Goal: Task Accomplishment & Management: Use online tool/utility

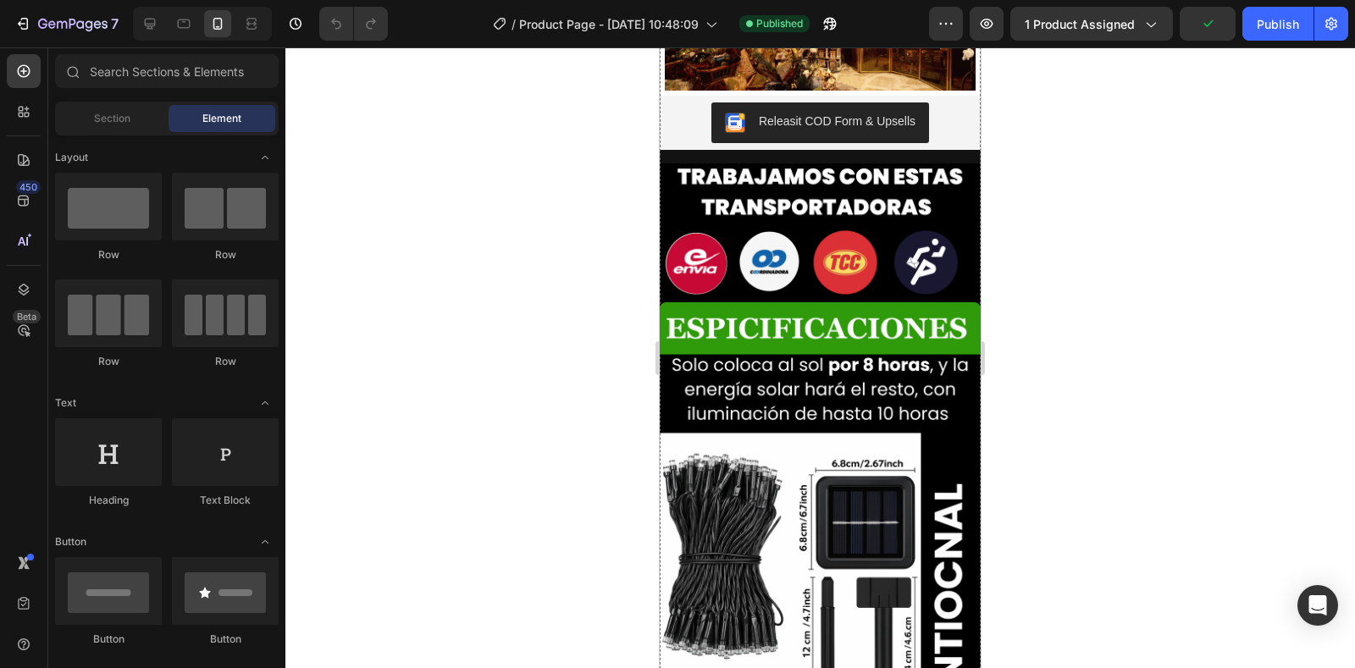
scroll to position [339, 0]
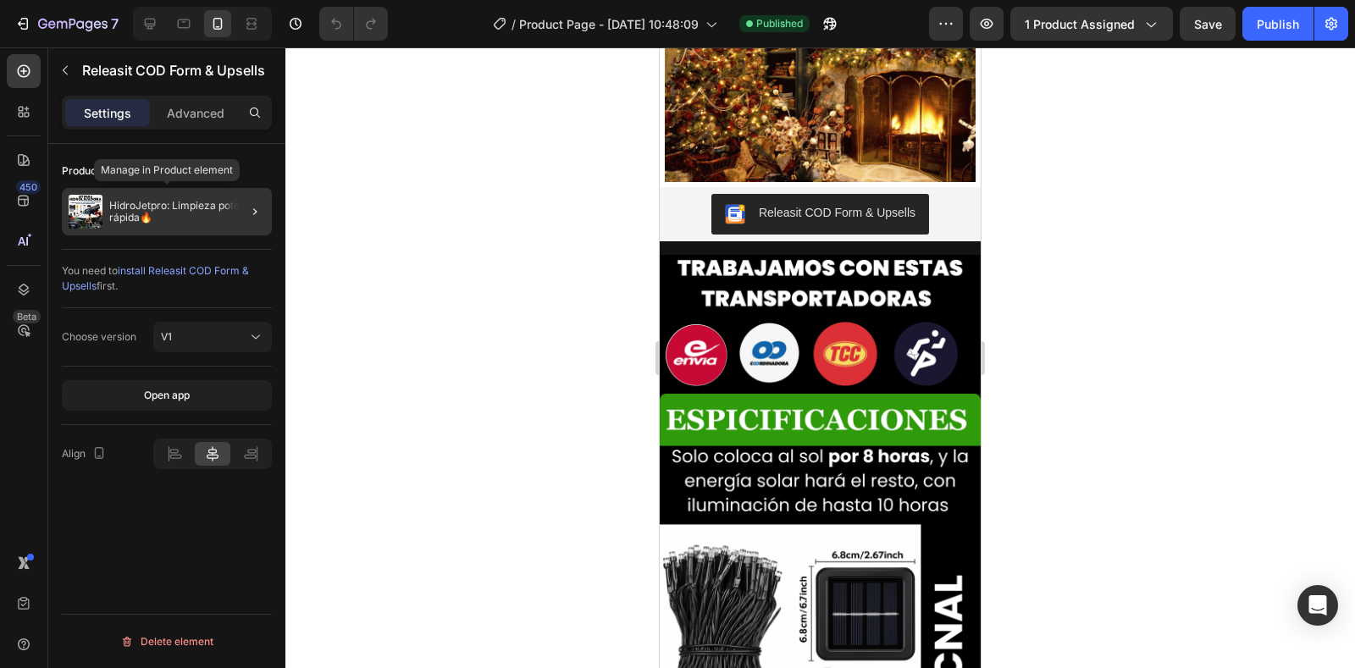
click at [152, 211] on p "HidroJetpro: Limpieza potente y rápida🔥" at bounding box center [187, 212] width 156 height 24
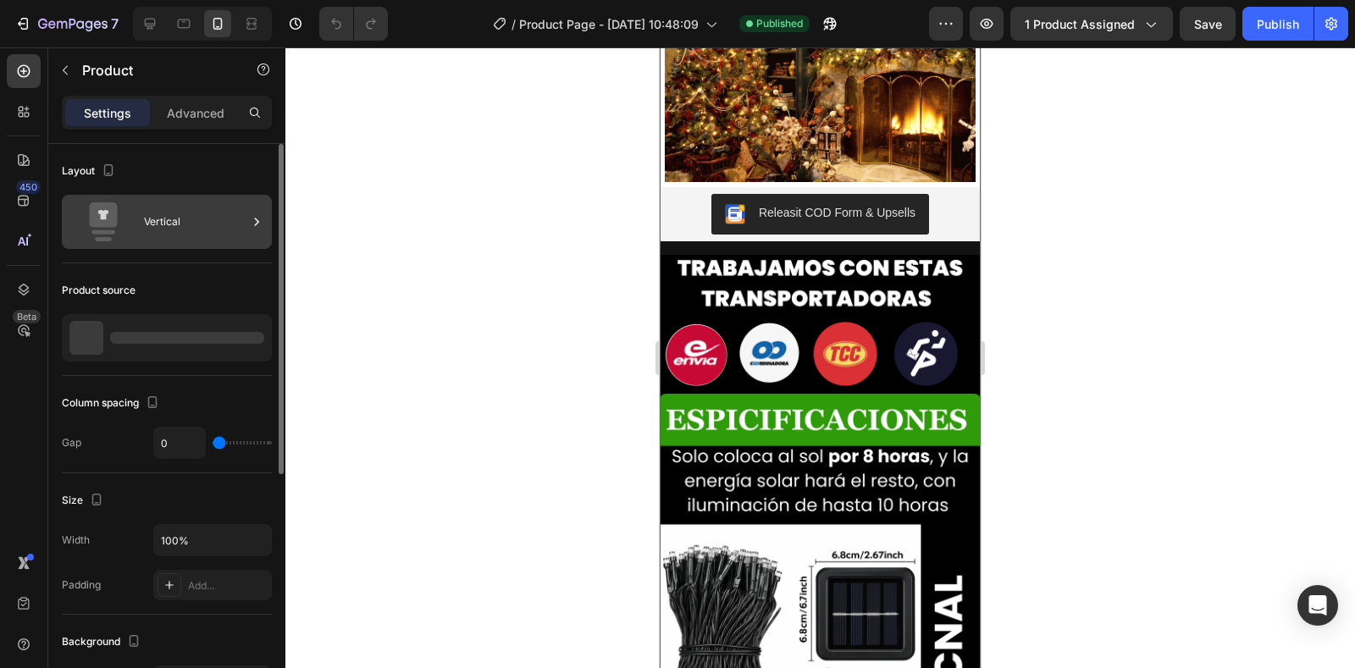
click at [252, 211] on div at bounding box center [256, 222] width 17 height 54
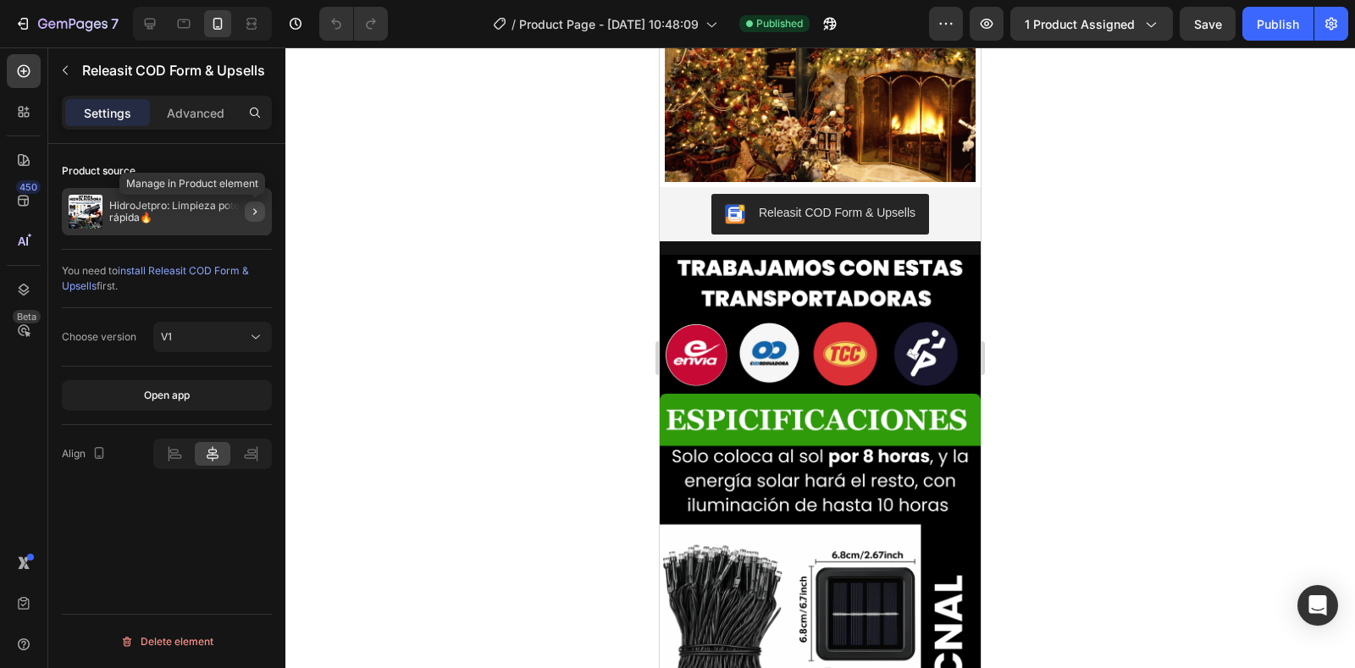
click at [256, 213] on icon "button" at bounding box center [255, 212] width 14 height 14
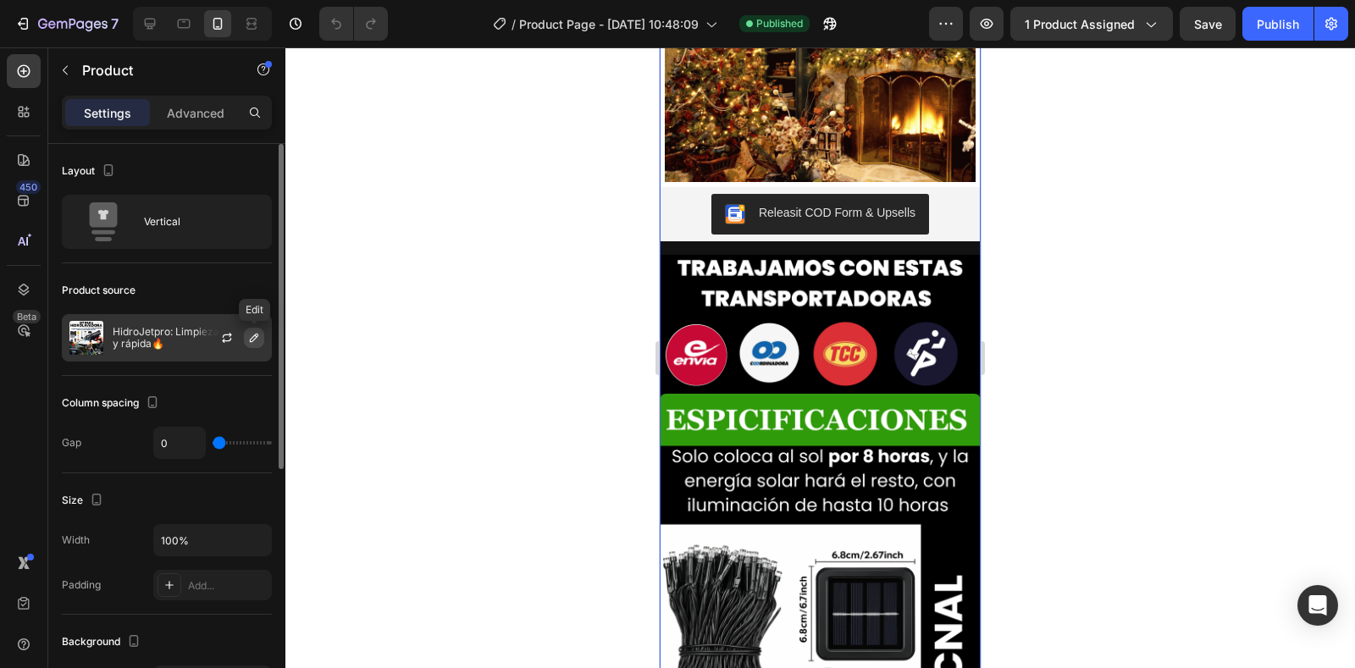
click at [252, 334] on icon "button" at bounding box center [254, 338] width 14 height 14
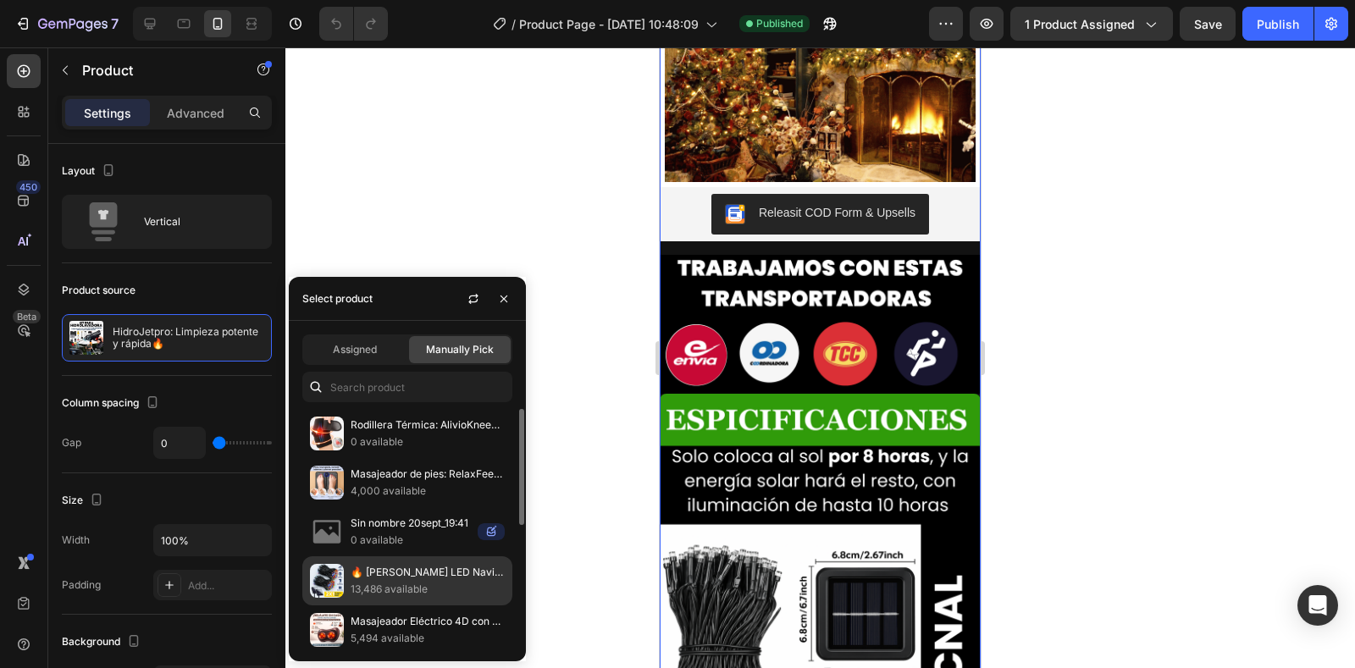
click at [433, 576] on p "🔥 [PERSON_NAME] LED Navideñas Panel solar 20 Metros – ¡Llévate 2x1 con Envío Gr…" at bounding box center [428, 572] width 154 height 17
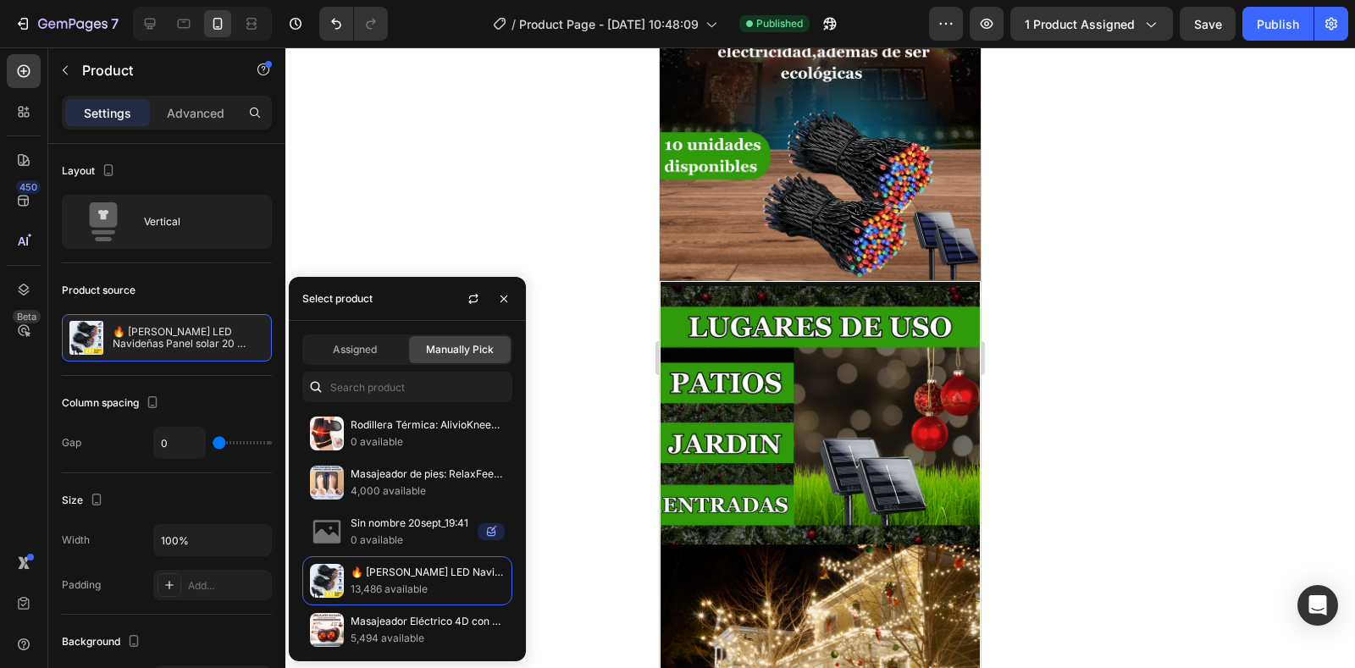
click at [607, 499] on div at bounding box center [820, 357] width 1070 height 621
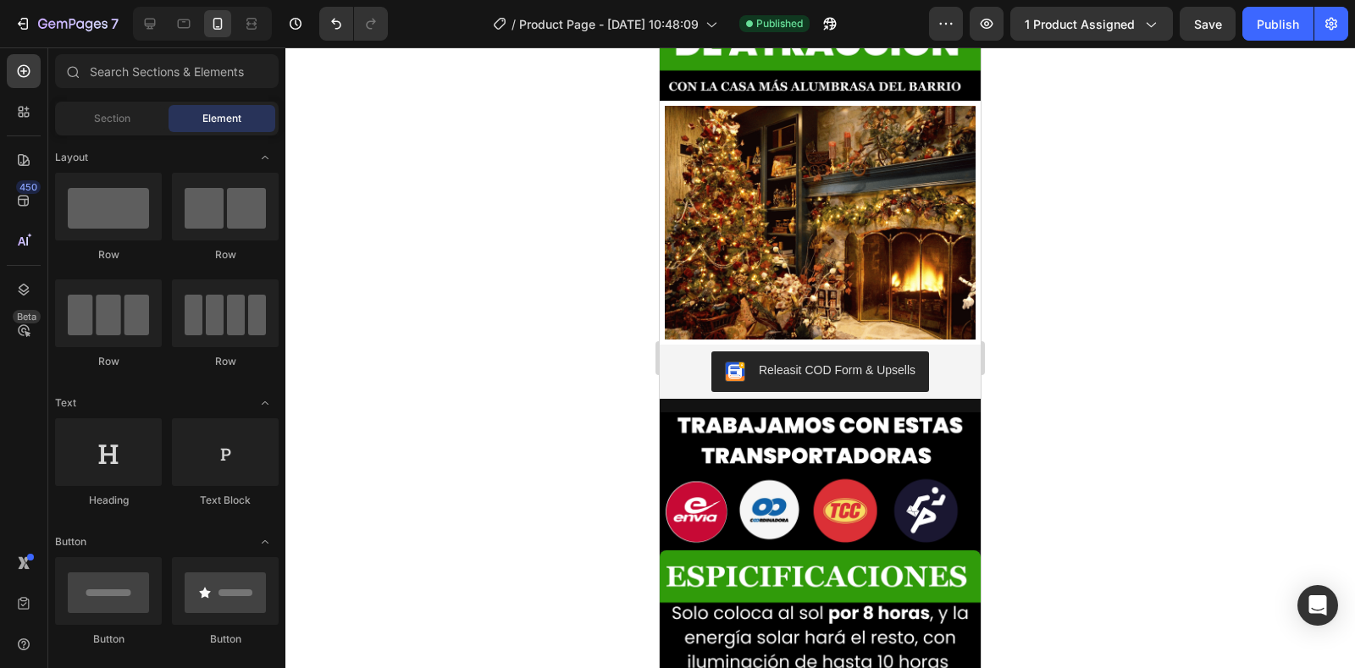
scroll to position [1694, 0]
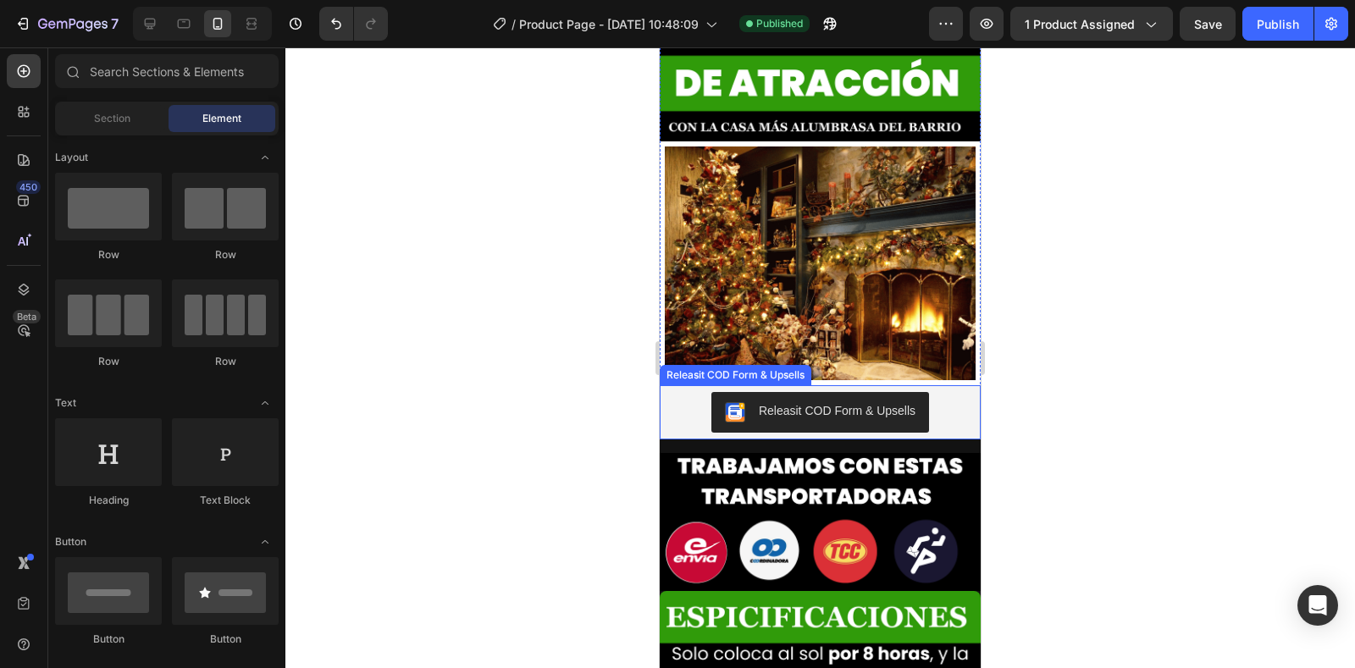
click at [950, 392] on div "Releasit COD Form & Upsells" at bounding box center [820, 412] width 307 height 41
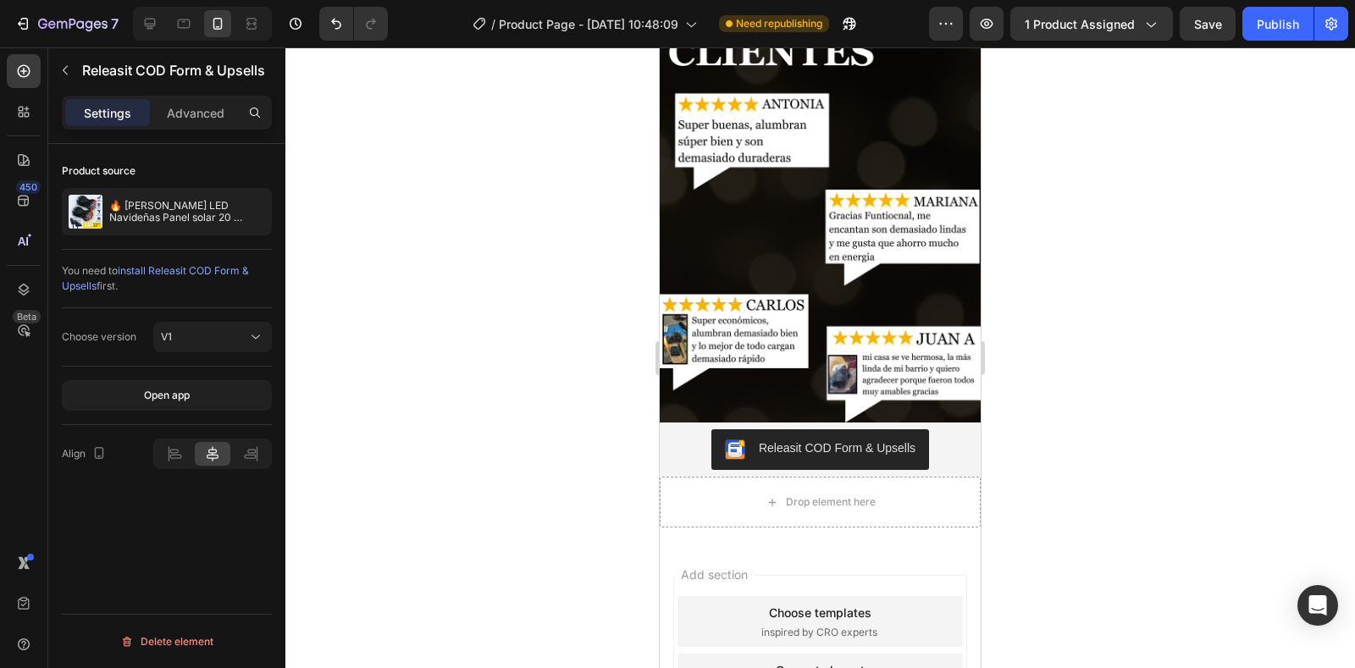
scroll to position [2879, 0]
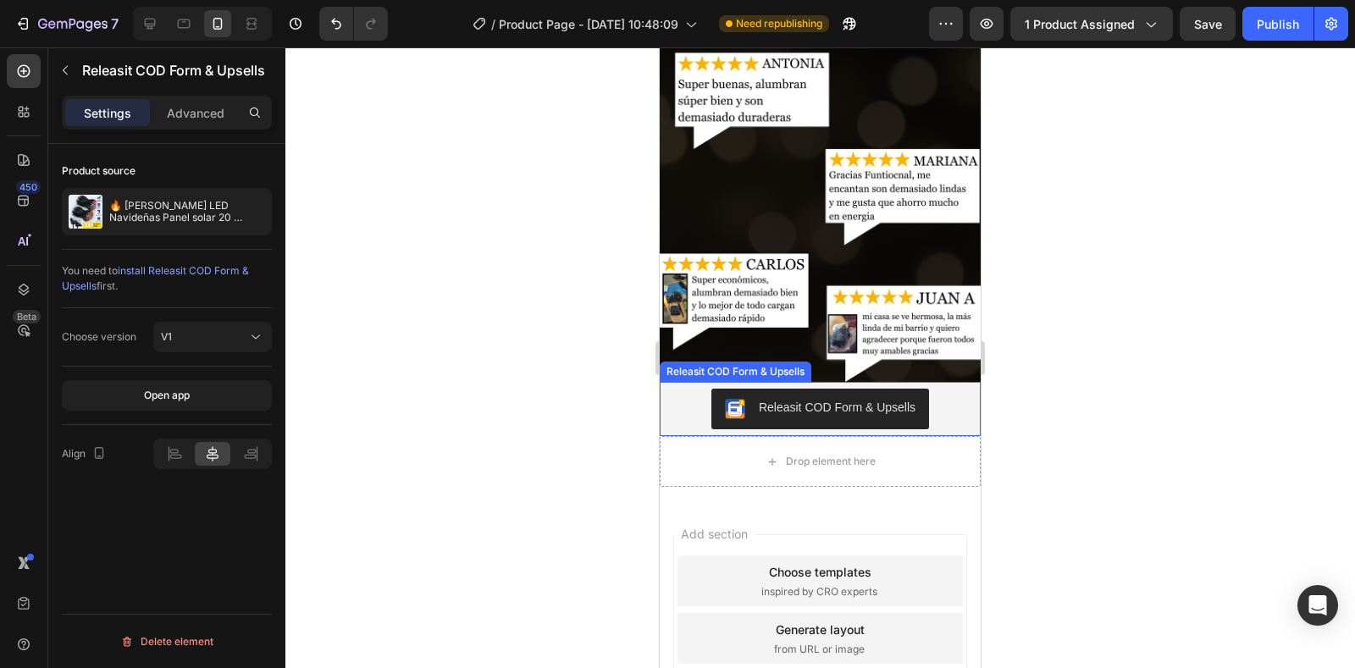
click at [928, 389] on div "Releasit COD Form & Upsells" at bounding box center [820, 409] width 307 height 41
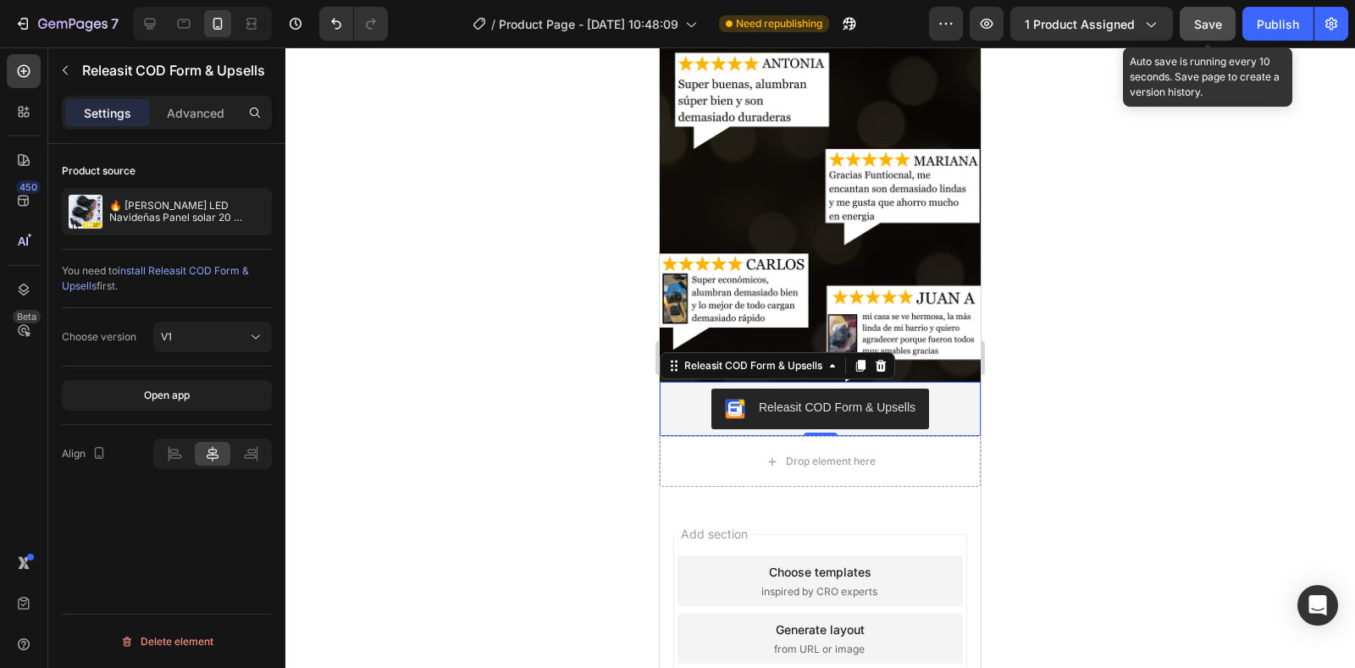
click at [1192, 23] on button "Save" at bounding box center [1208, 24] width 56 height 34
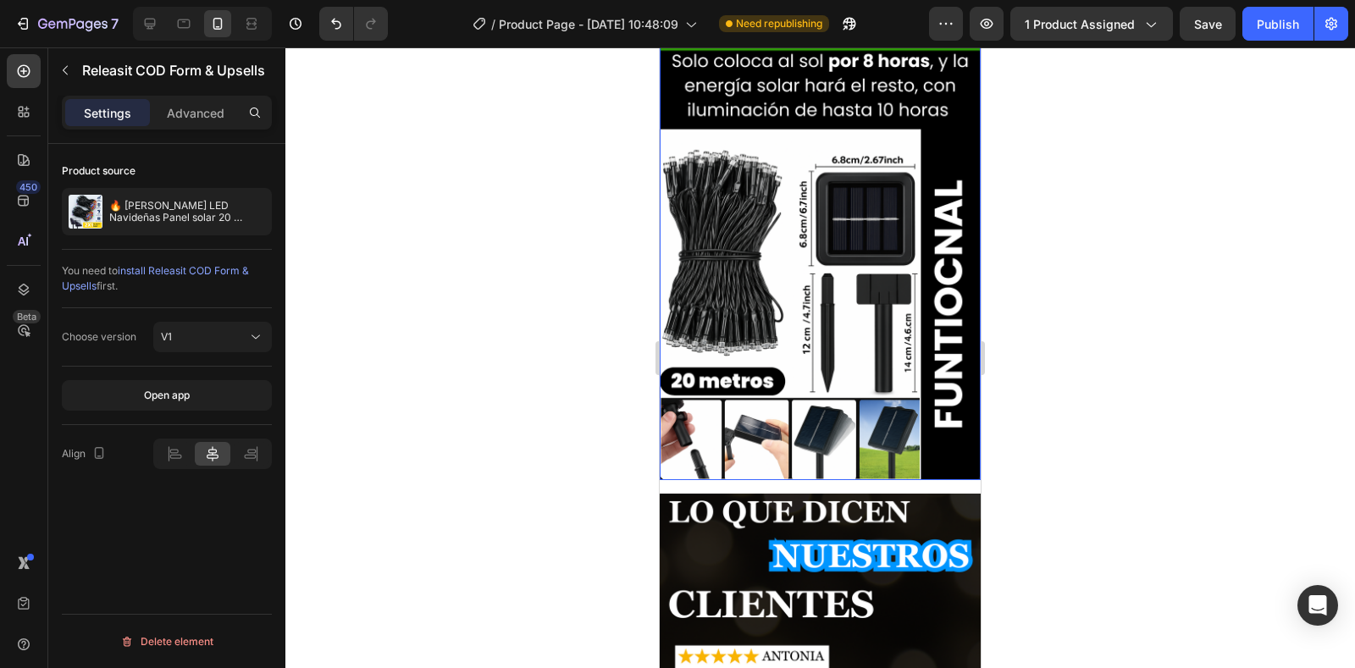
scroll to position [1948, 0]
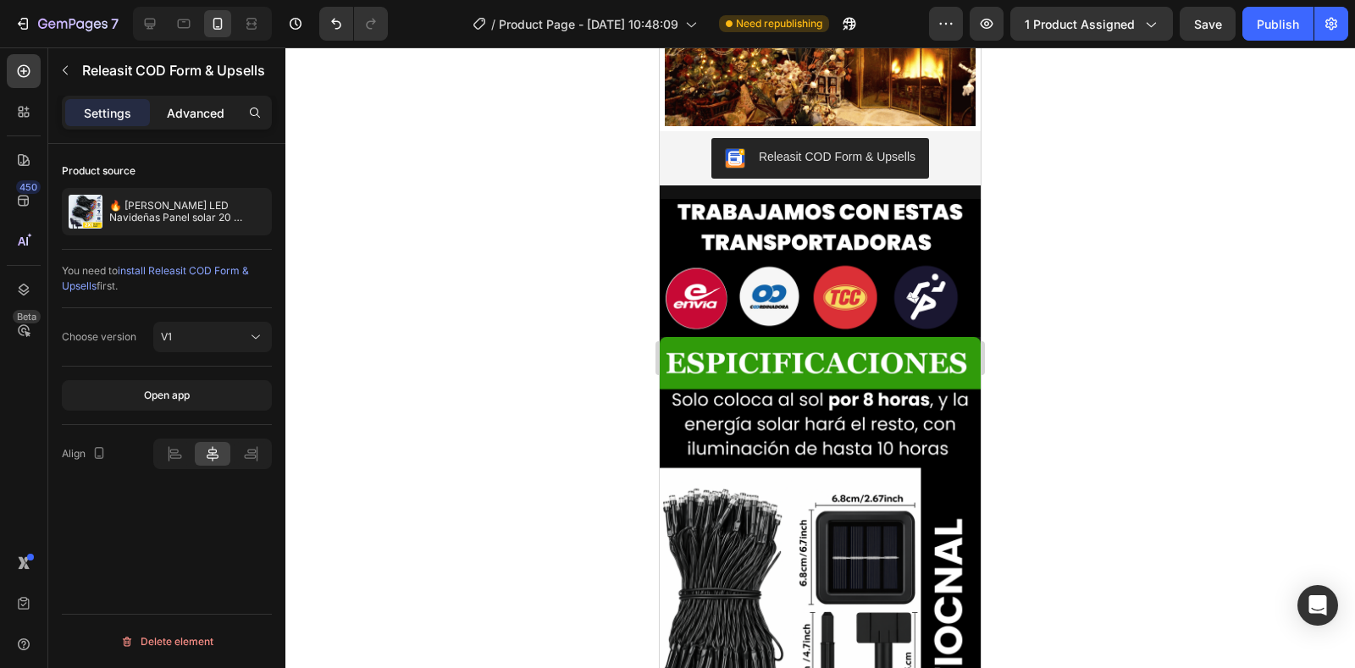
click at [203, 120] on p "Advanced" at bounding box center [196, 113] width 58 height 18
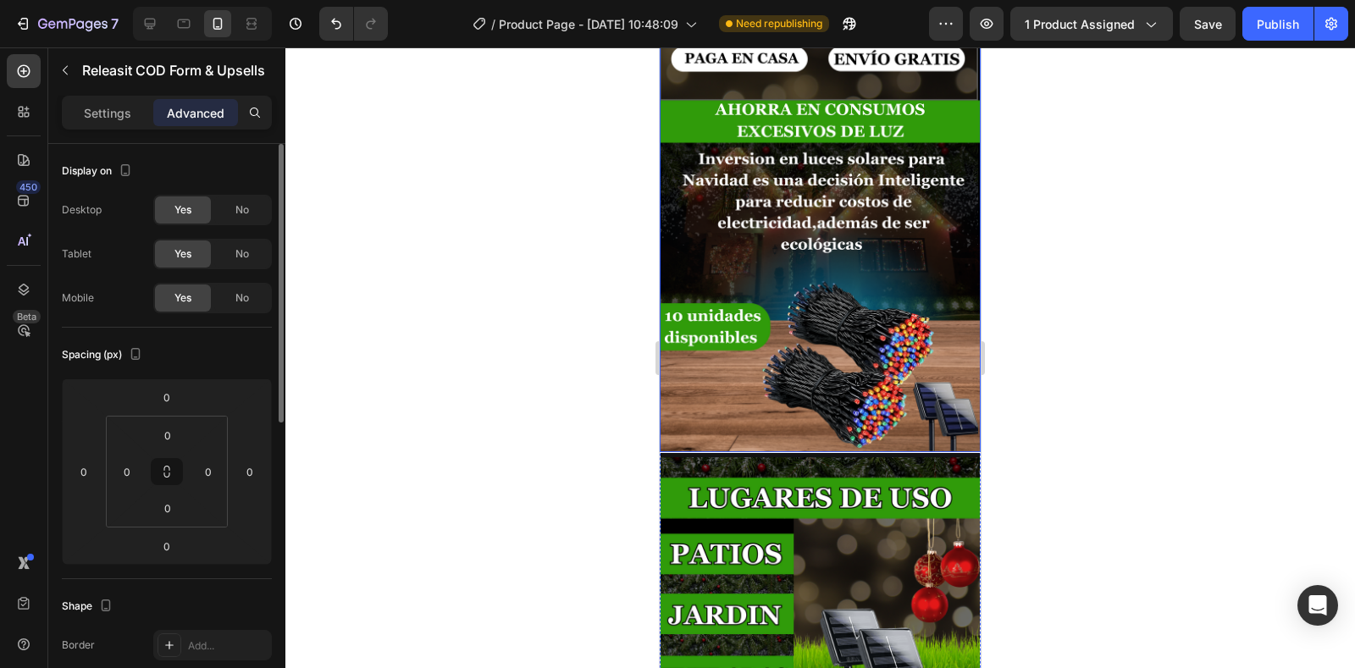
scroll to position [678, 0]
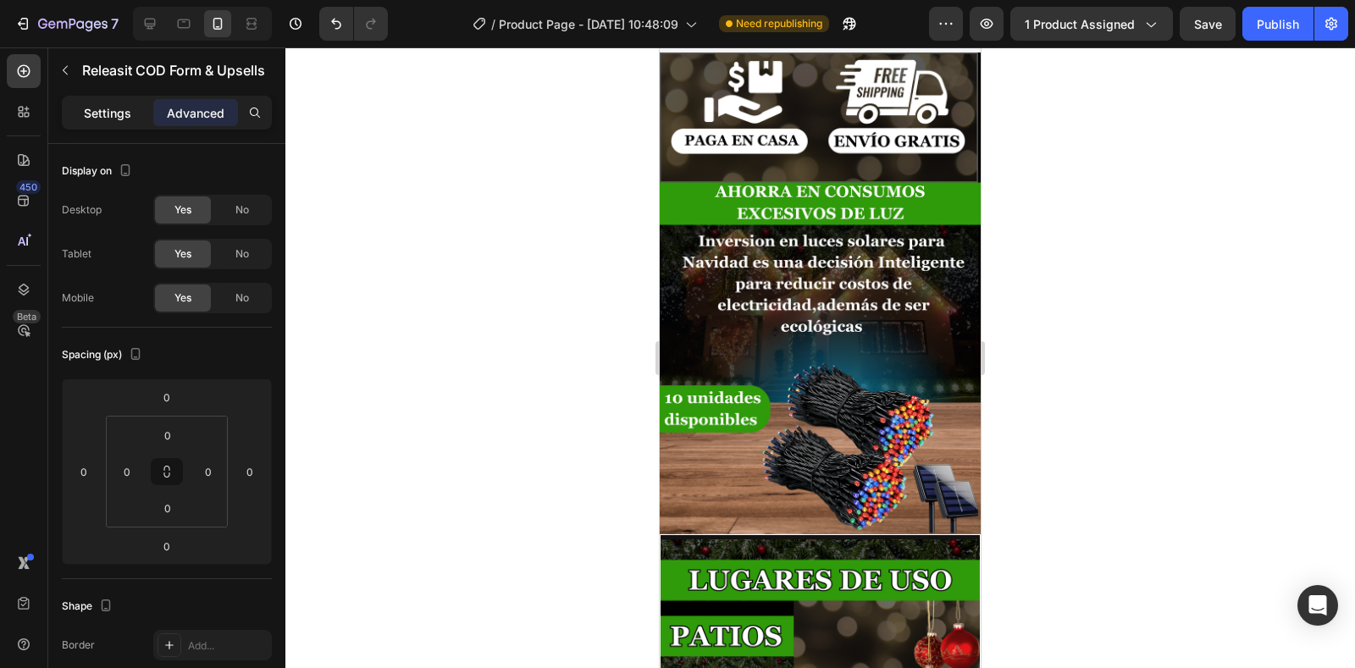
click at [109, 115] on p "Settings" at bounding box center [107, 113] width 47 height 18
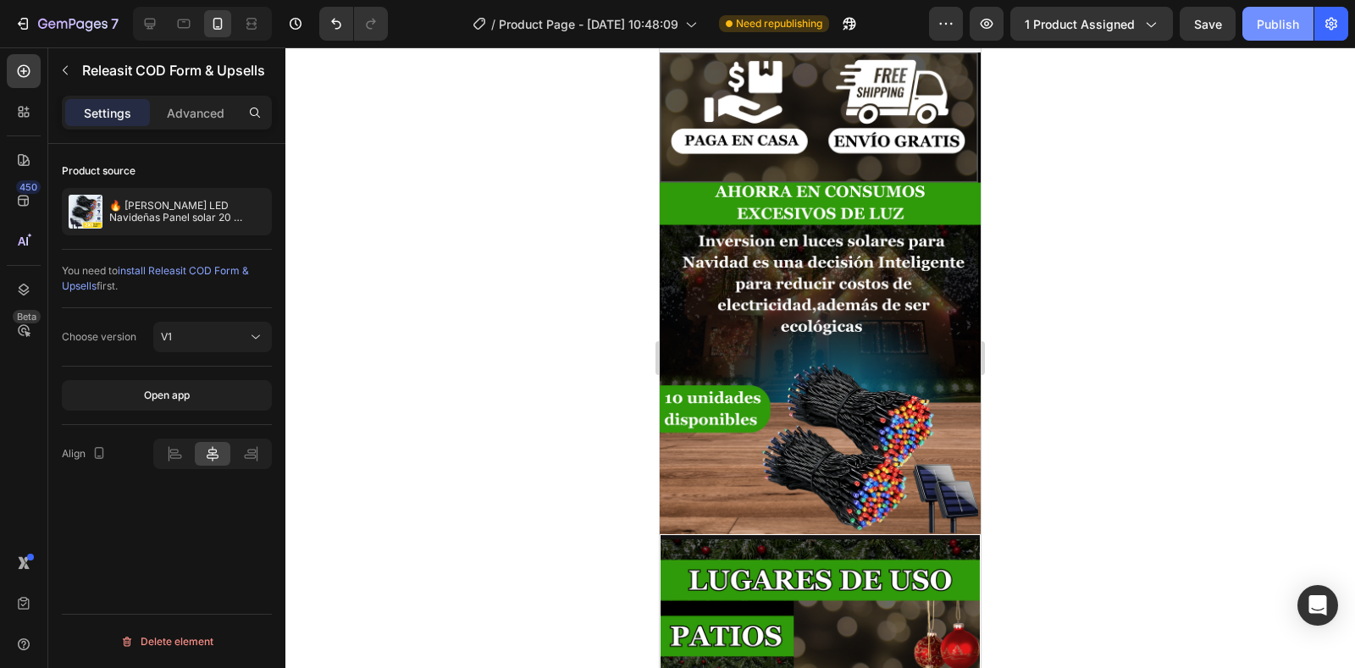
click at [1257, 32] on div "Publish" at bounding box center [1278, 24] width 42 height 18
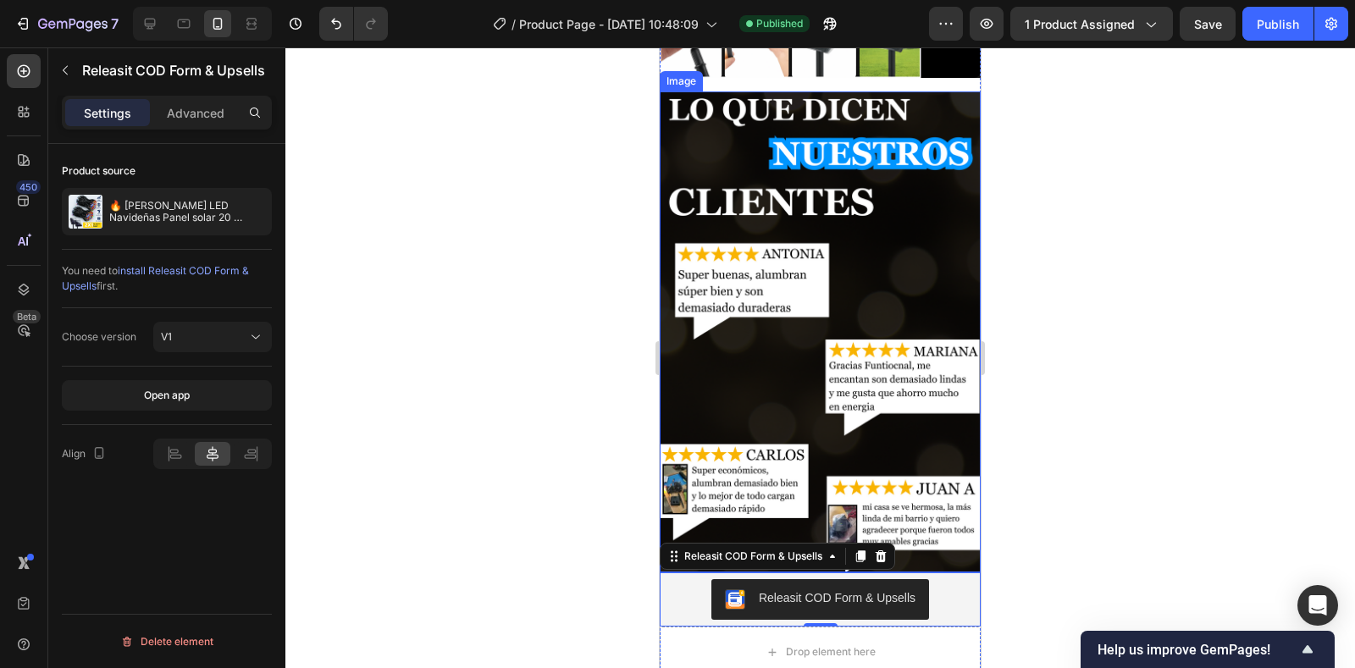
scroll to position [2710, 0]
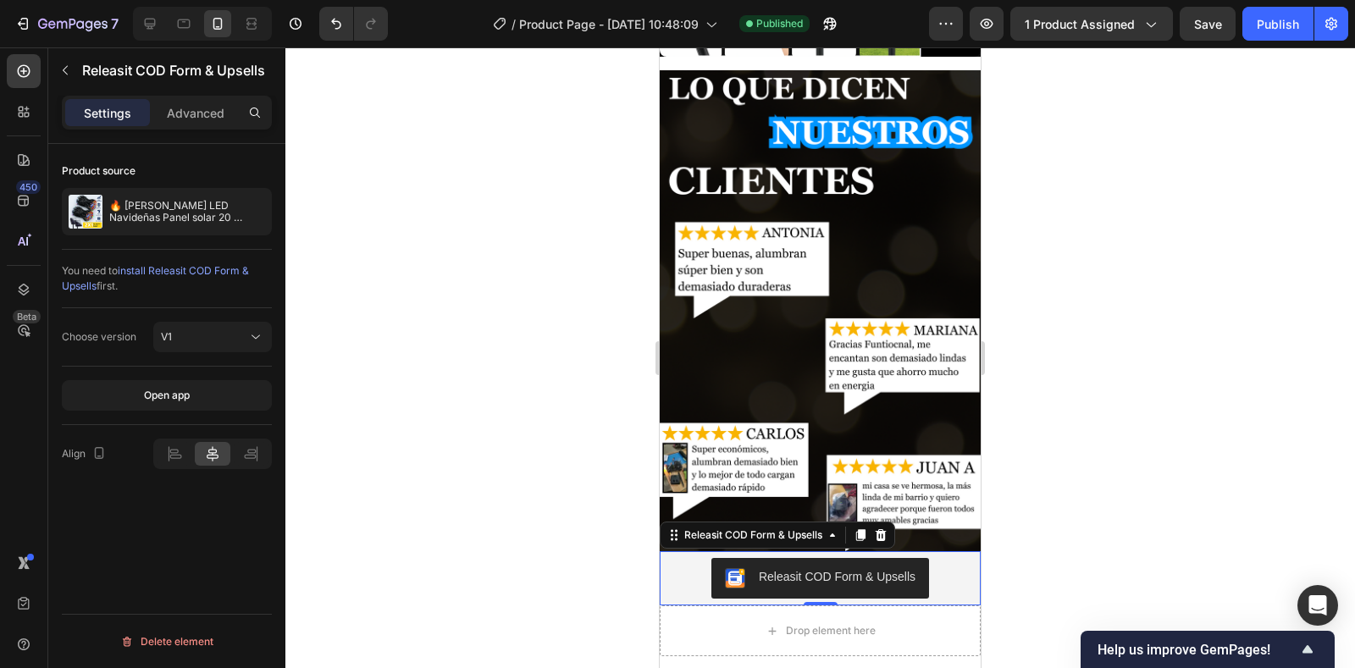
click at [1191, 359] on div at bounding box center [820, 357] width 1070 height 621
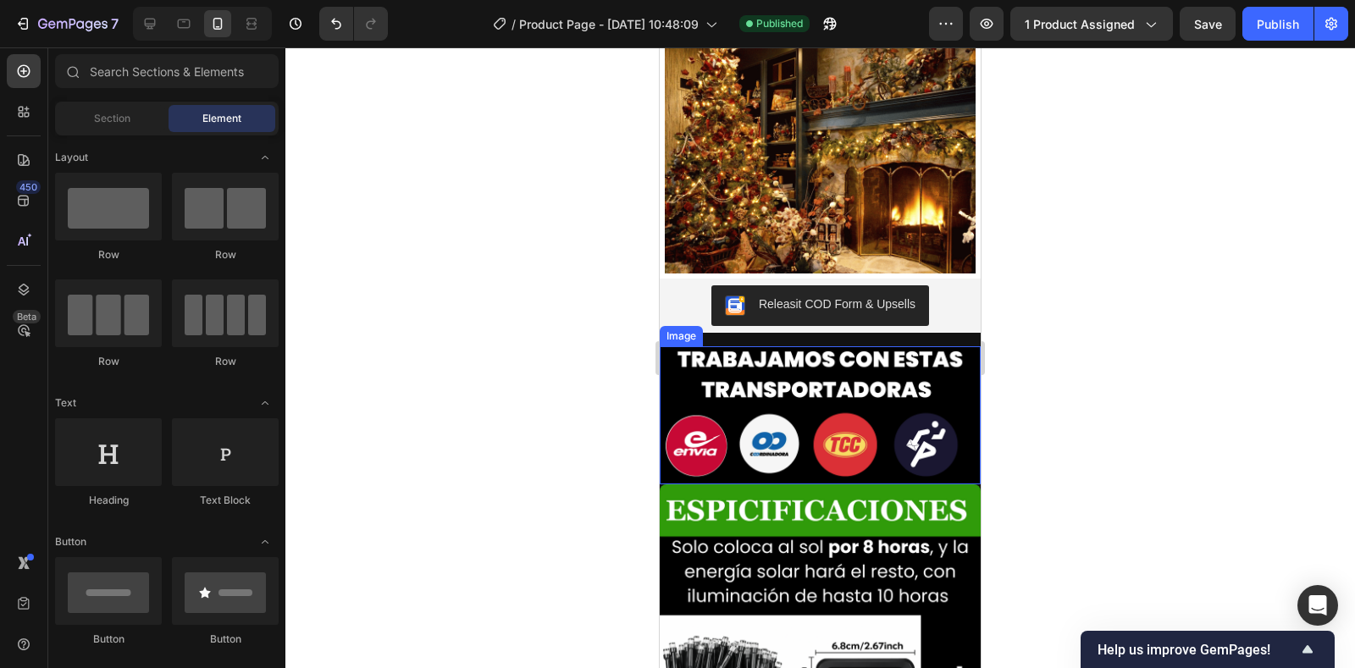
scroll to position [1779, 0]
